Goal: Information Seeking & Learning: Check status

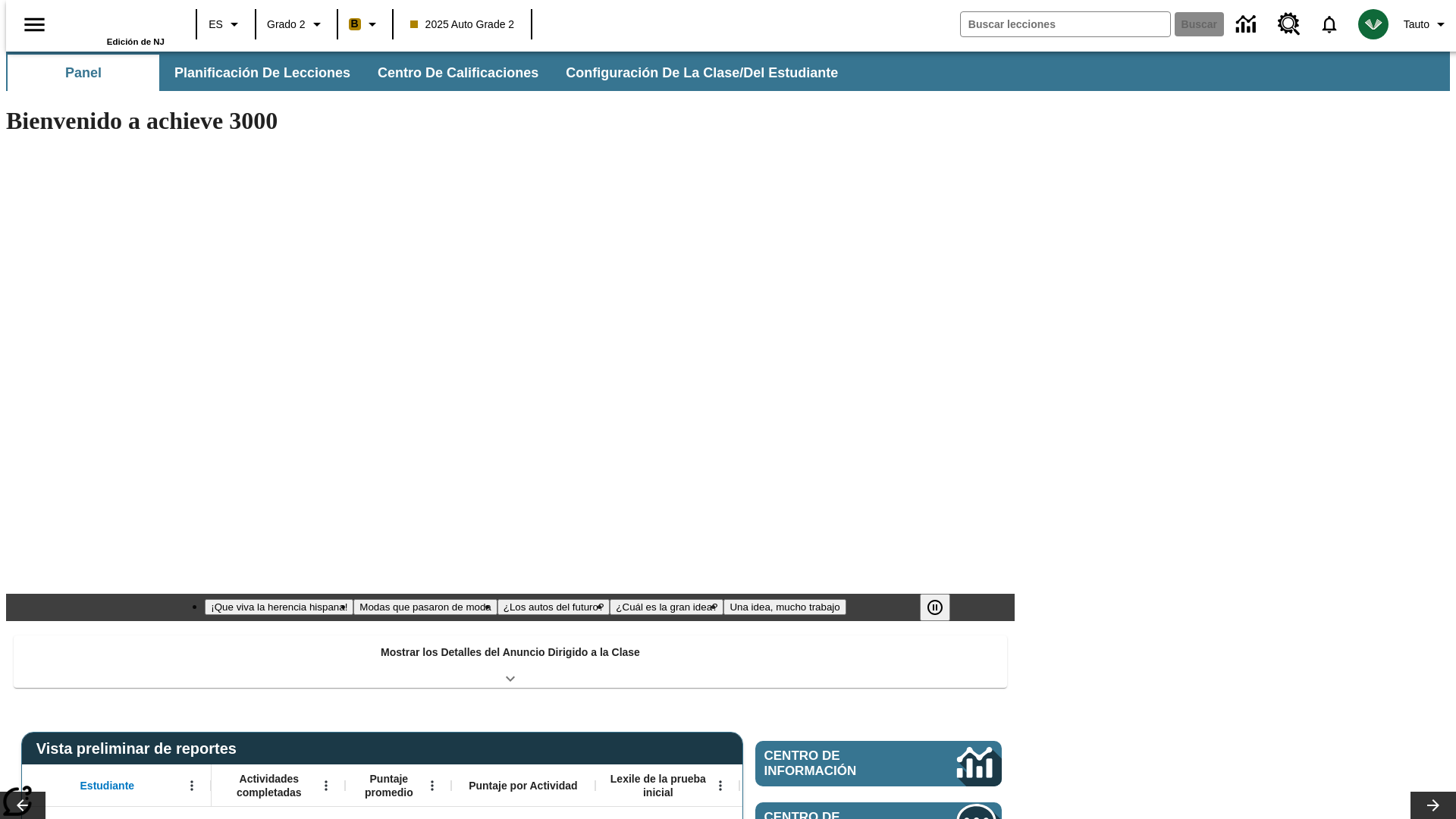
type input "-1"
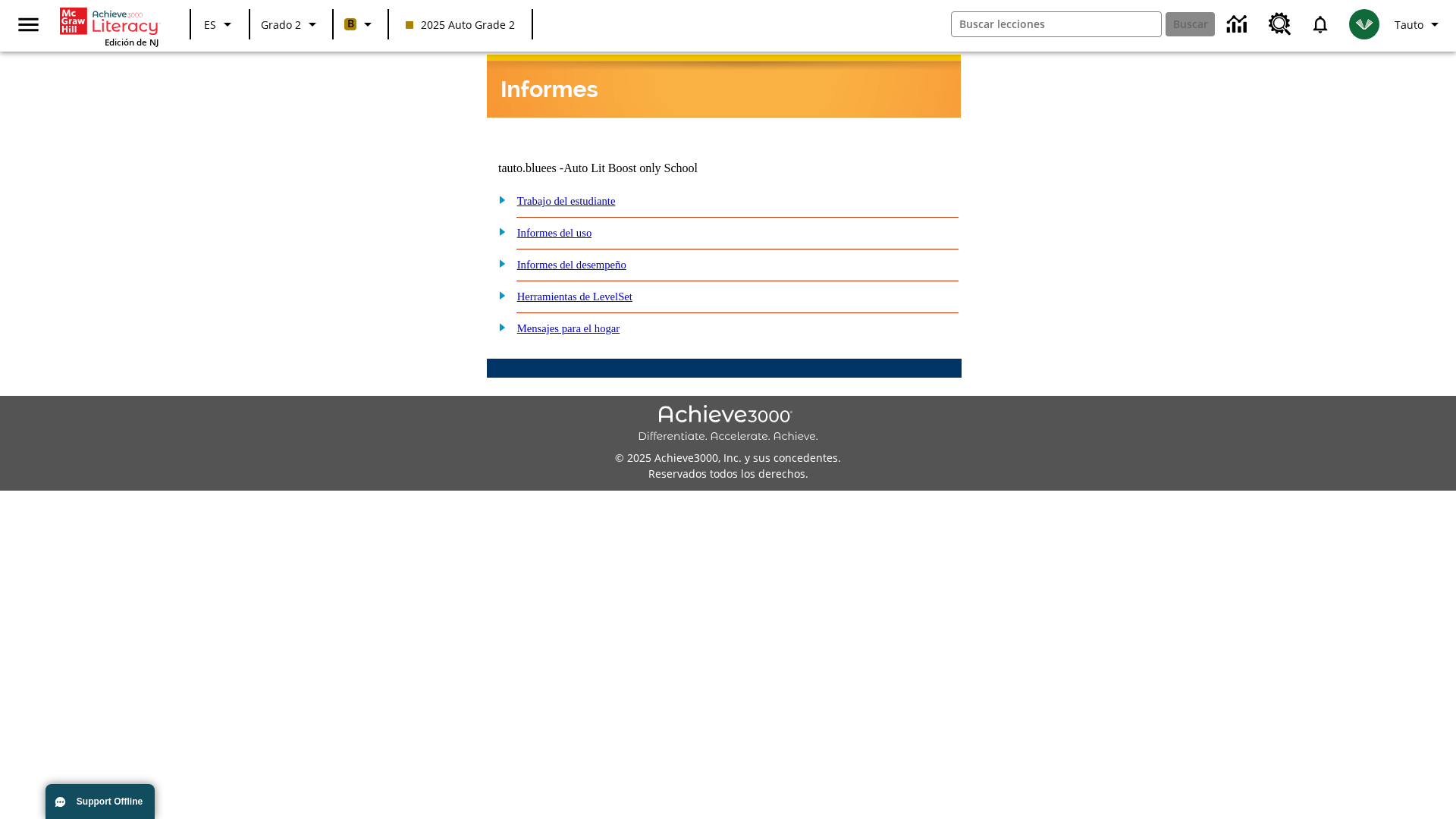
click at [592, 259] on link "Informes del desempeño" at bounding box center [571, 264] width 109 height 12
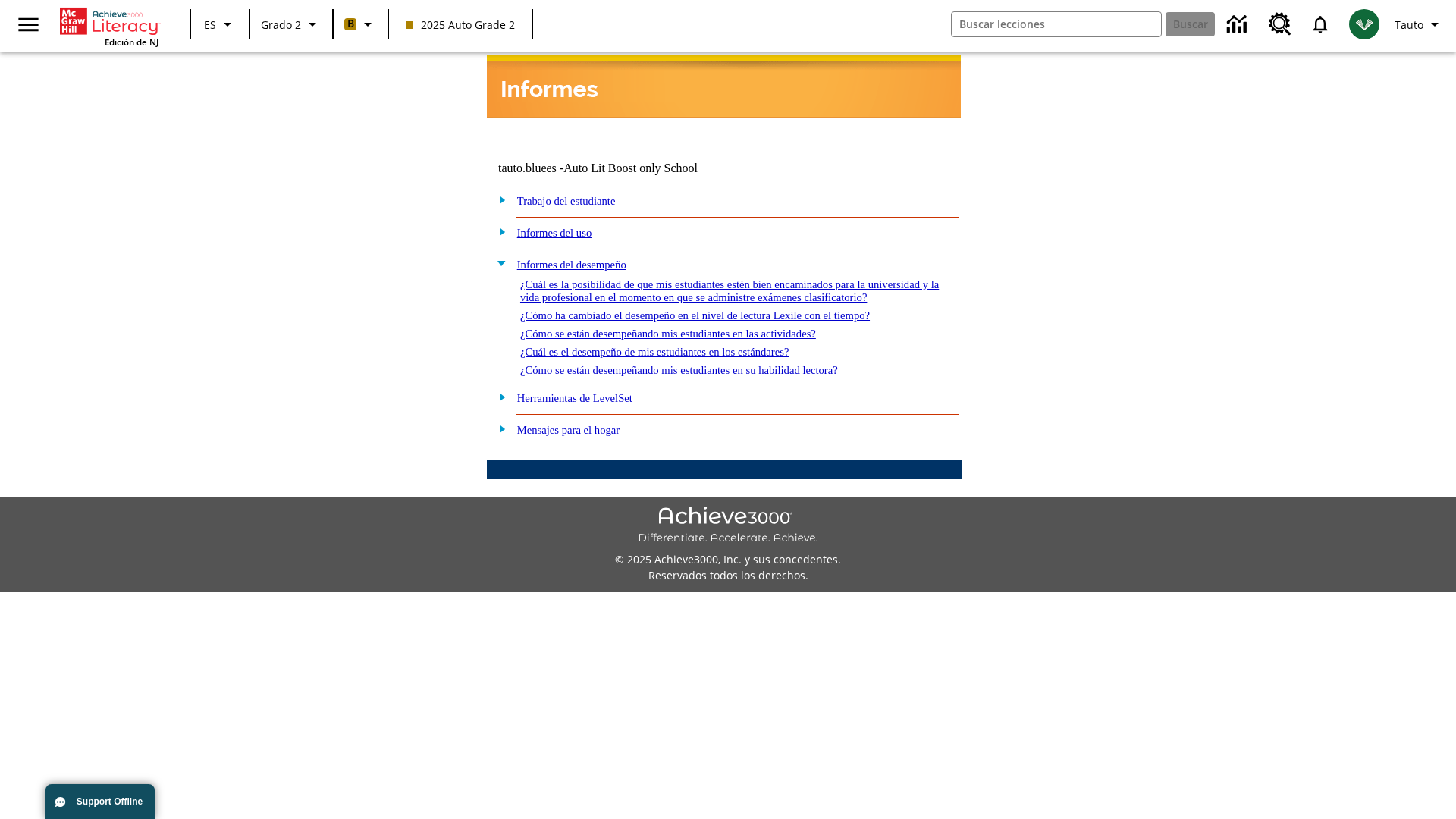
click at [693, 327] on link "¿Cómo se están desempeñando mis estudiantes en las actividades?" at bounding box center [668, 333] width 296 height 12
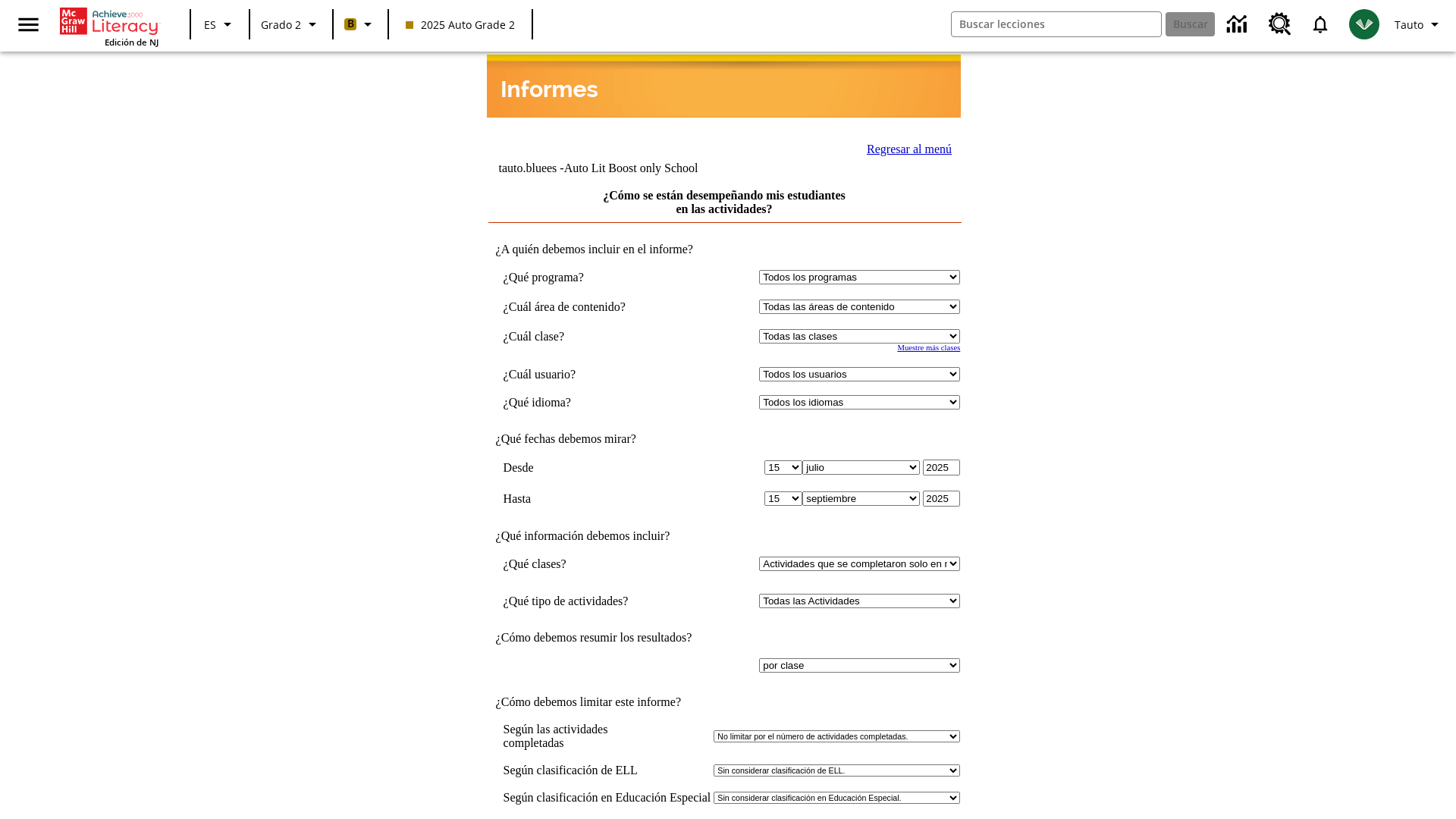
select select "21437111"
select select "4"
